Goal: Check status: Check status

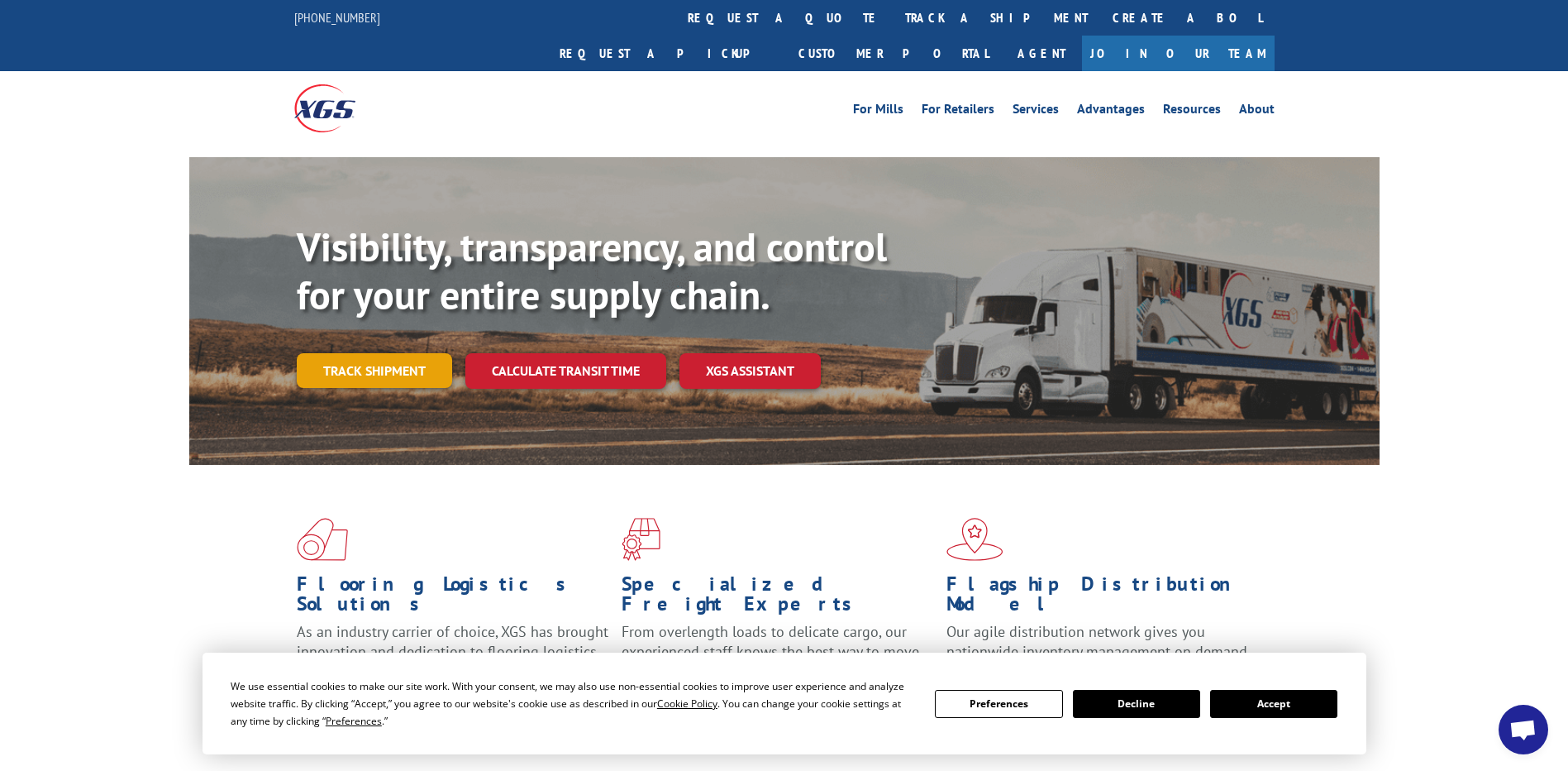
drag, startPoint x: 285, startPoint y: 334, endPoint x: 314, endPoint y: 334, distance: 29.0
click at [285, 334] on div "Visibility, transparency, and control for your entire supply chain. Track shipm…" at bounding box center [784, 326] width 1190 height 339
click at [320, 353] on link "Track shipment" at bounding box center [374, 370] width 156 height 35
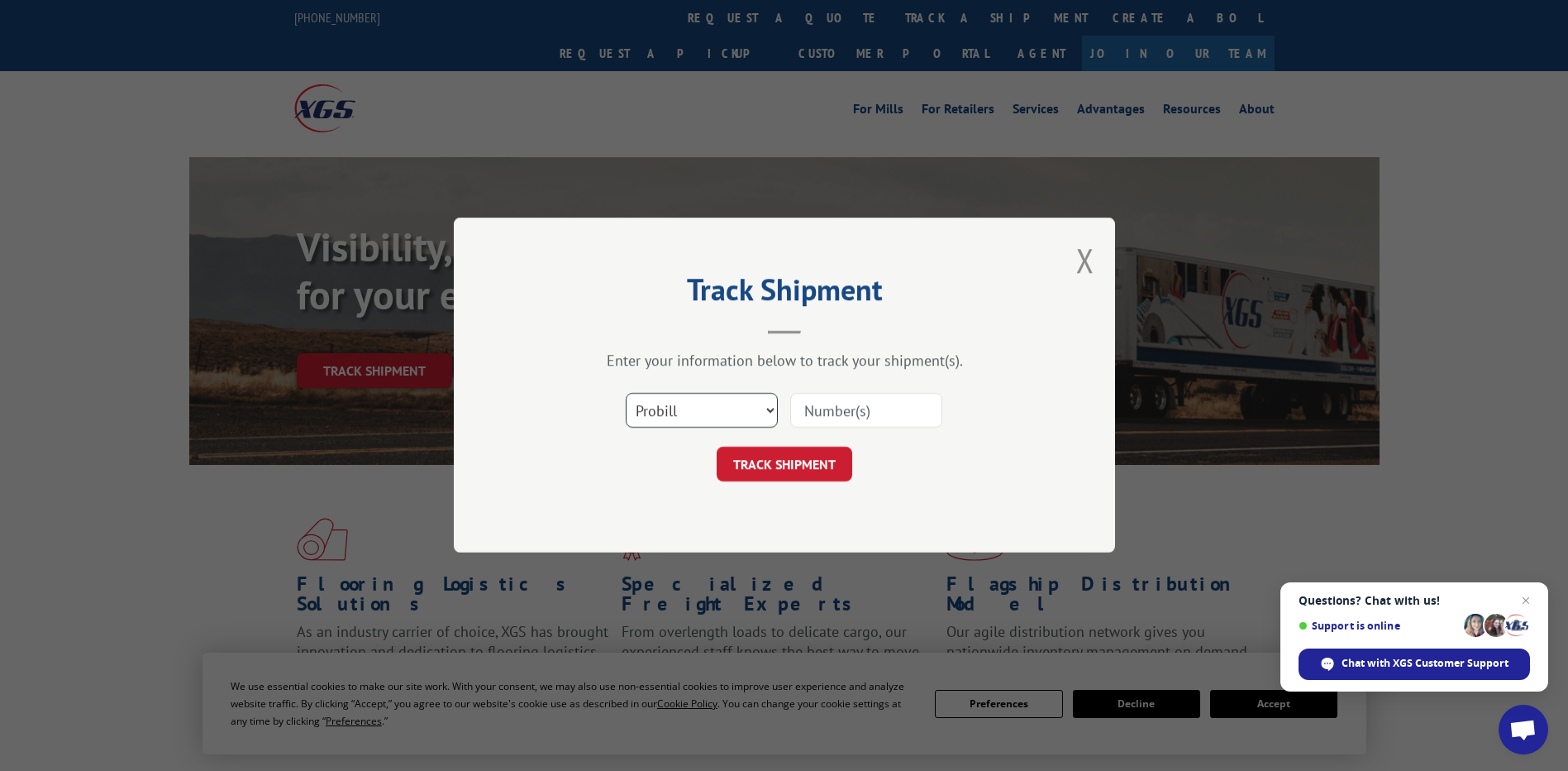
click at [660, 404] on select "Select category... Probill BOL PO" at bounding box center [701, 411] width 152 height 35
select select "po"
click at [626, 394] on select "Select category... Probill BOL PO" at bounding box center [701, 411] width 152 height 35
click at [800, 403] on input at bounding box center [866, 411] width 152 height 35
paste input "34514181"
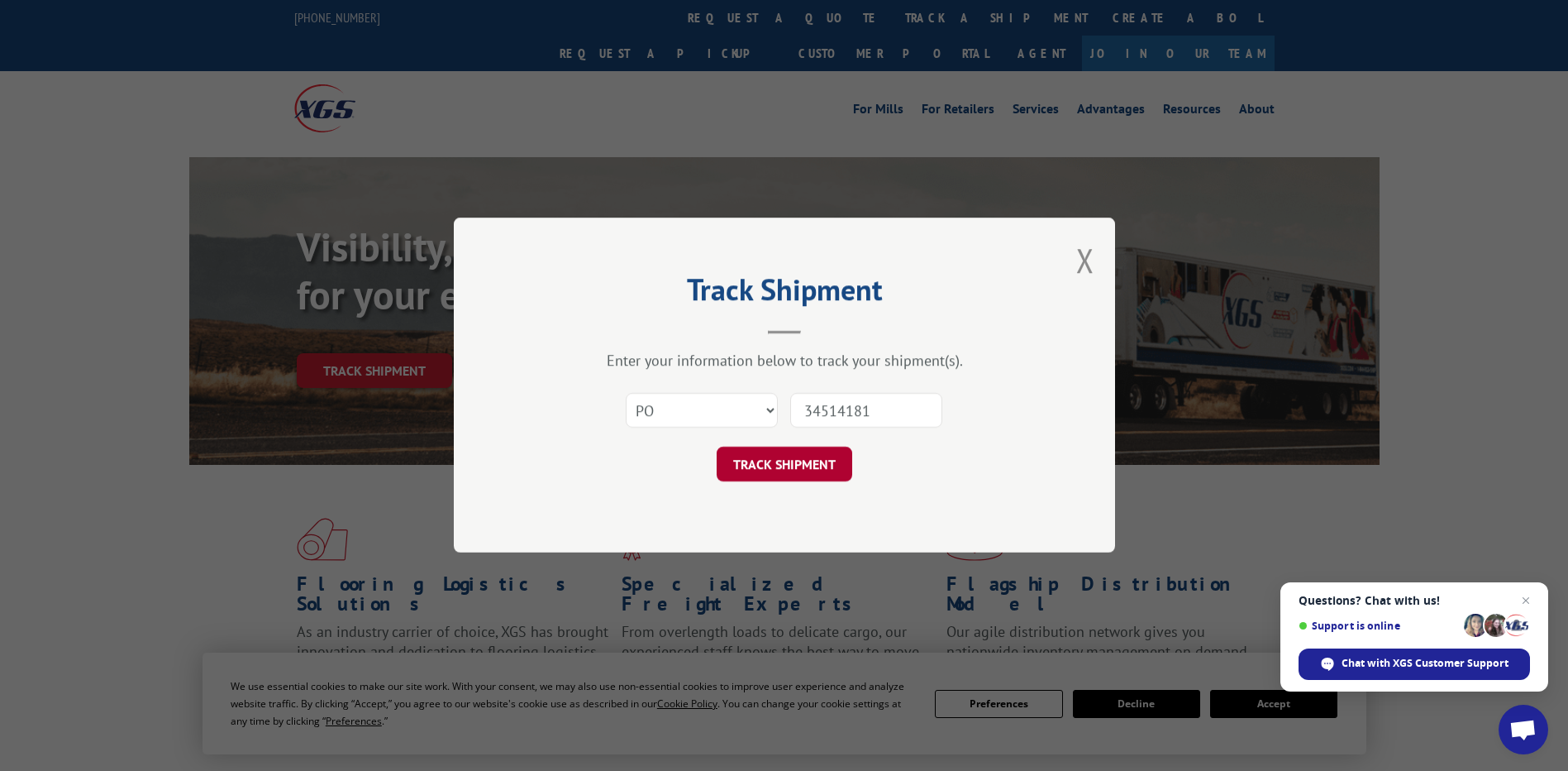
type input "34514181"
click at [783, 456] on button "TRACK SHIPMENT" at bounding box center [784, 464] width 136 height 35
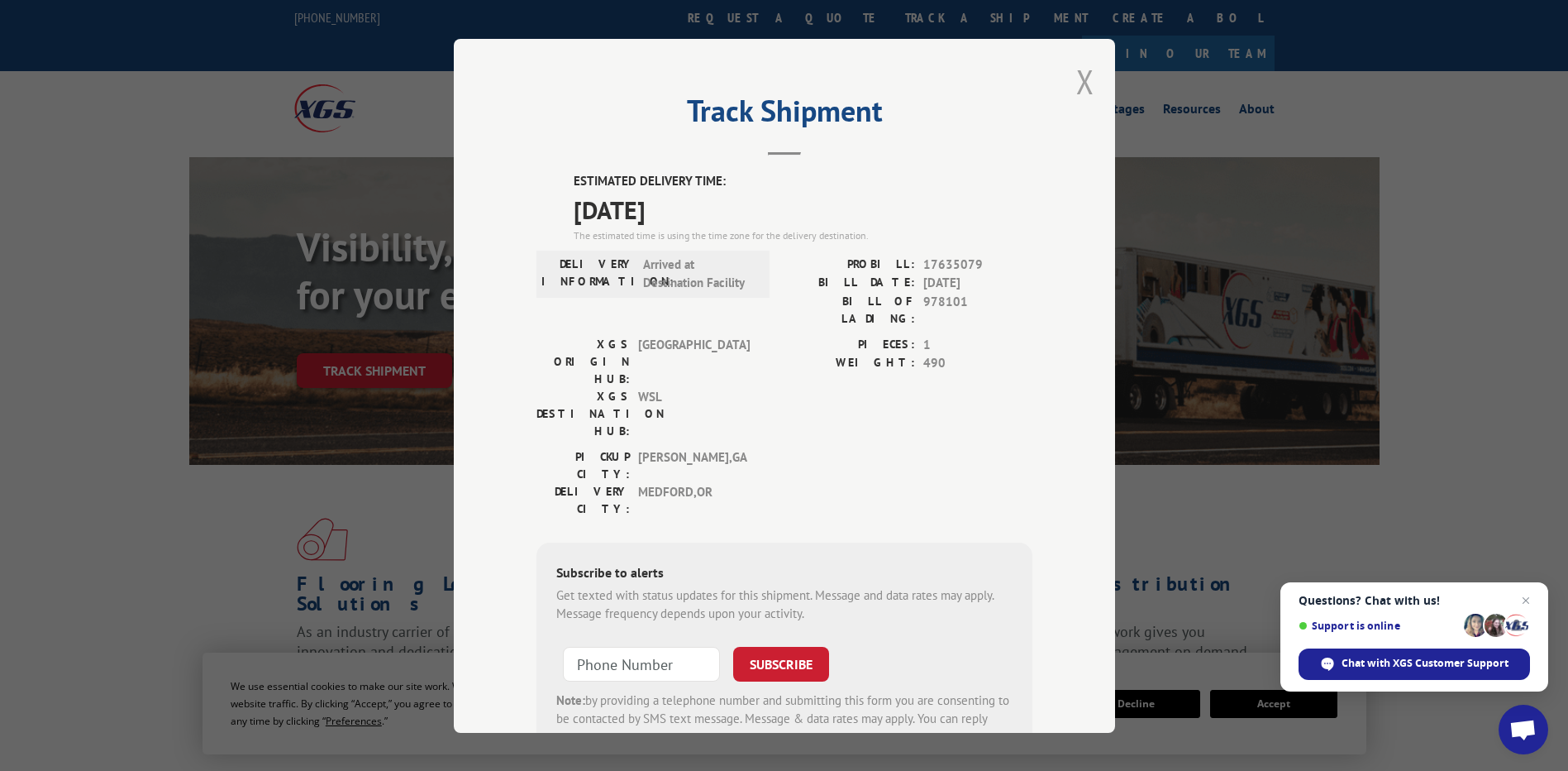
click at [1083, 86] on button "Close modal" at bounding box center [1085, 81] width 18 height 44
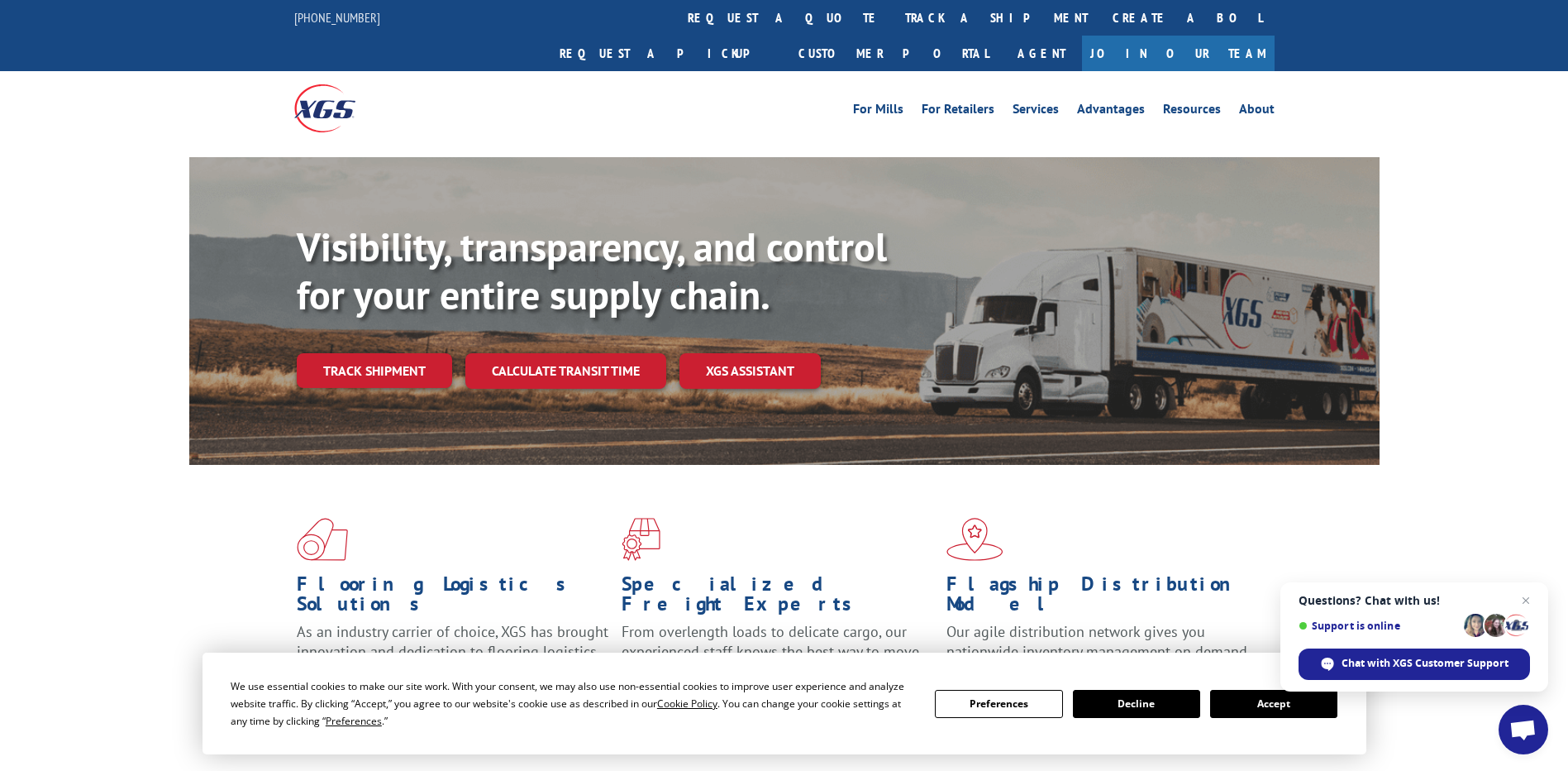
click at [55, 546] on div "Flooring Logistics Solutions As an industry carrier of choice, XGS has brought …" at bounding box center [784, 630] width 1568 height 332
